Goal: Information Seeking & Learning: Learn about a topic

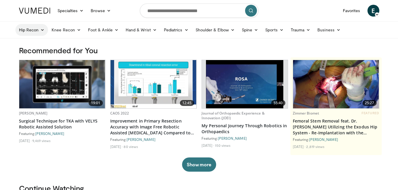
click at [24, 31] on link "Hip Recon" at bounding box center [31, 30] width 33 height 12
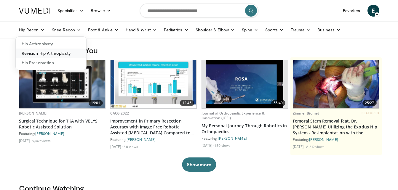
click at [44, 52] on link "Revision Hip Arthroplasty" at bounding box center [51, 53] width 71 height 9
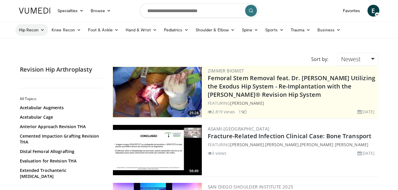
click at [29, 31] on link "Hip Recon" at bounding box center [31, 30] width 33 height 12
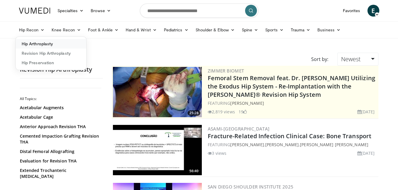
click at [32, 42] on link "Hip Arthroplasty" at bounding box center [51, 43] width 71 height 9
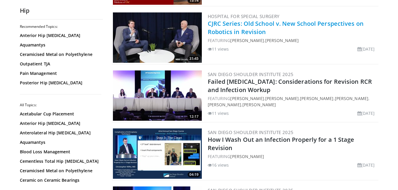
scroll to position [927, 0]
